Goal: Task Accomplishment & Management: Manage account settings

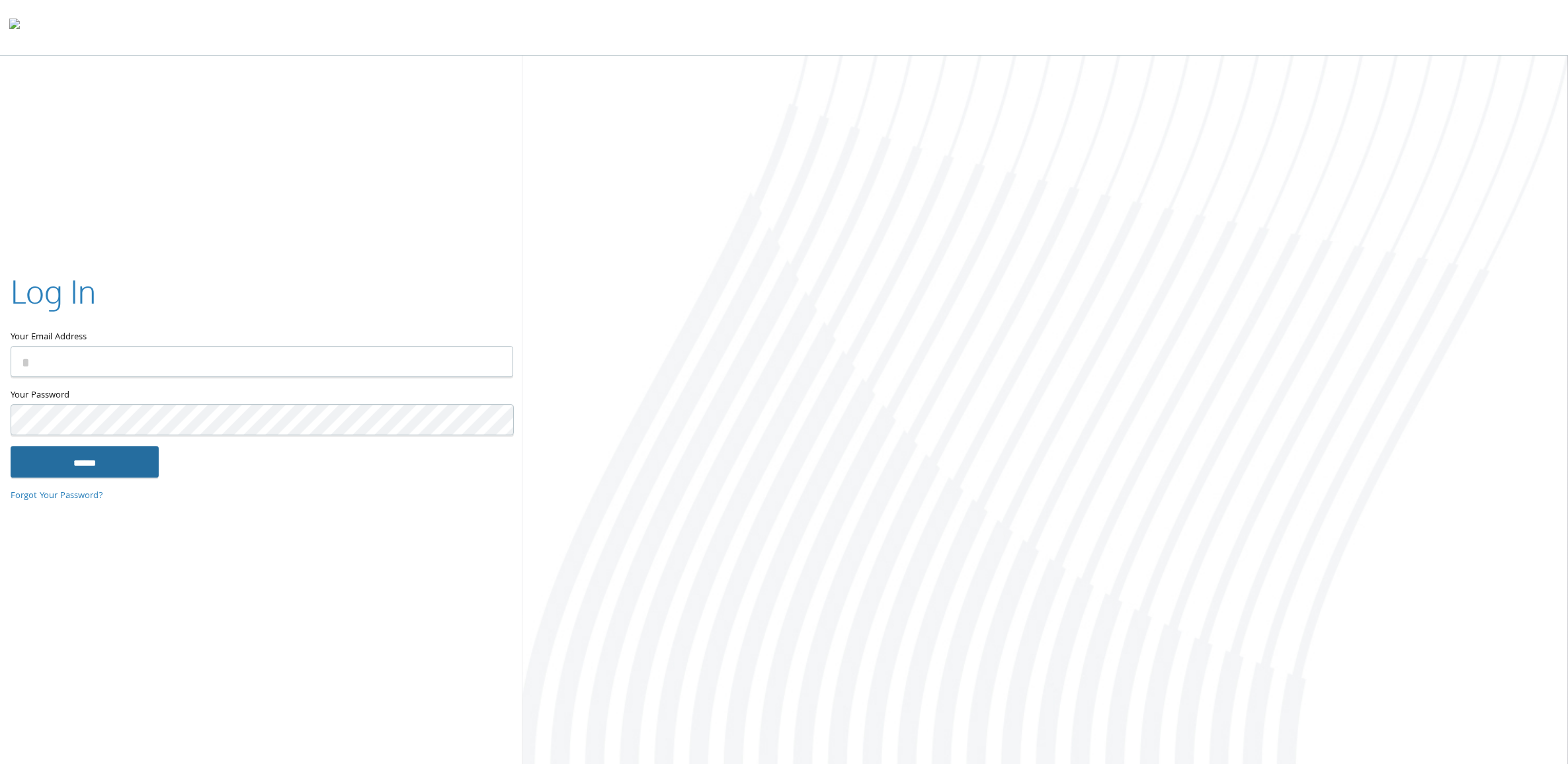
type input "**********"
click at [80, 471] on input "******" at bounding box center [85, 461] width 148 height 31
type input "**********"
click at [117, 459] on input "******" at bounding box center [85, 461] width 148 height 31
